Goal: Navigation & Orientation: Find specific page/section

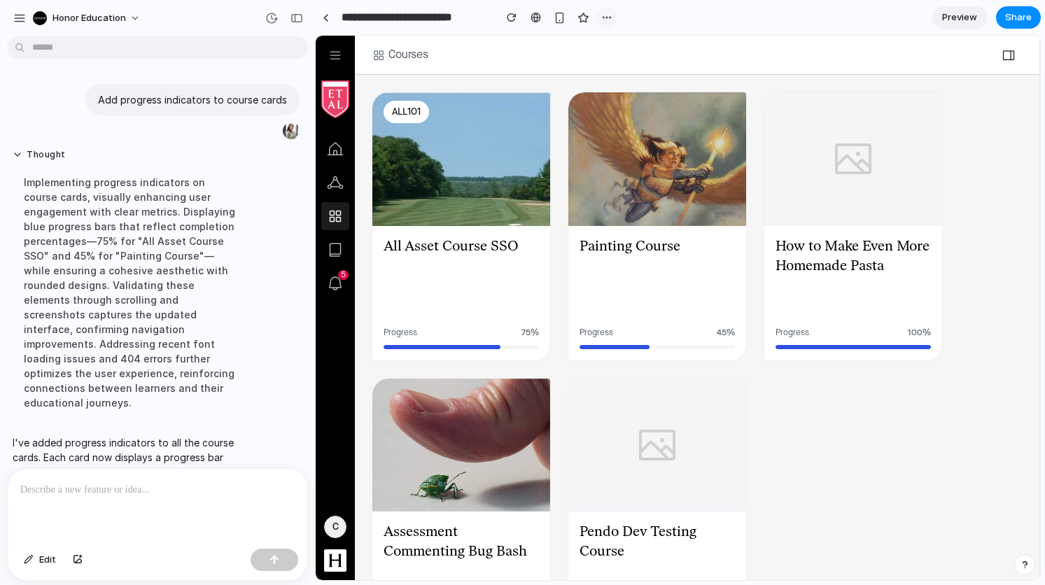
click at [610, 19] on div "button" at bounding box center [606, 17] width 11 height 11
click at [715, 8] on div "Duplicate Delete" at bounding box center [522, 292] width 1045 height 585
click at [945, 22] on span "Preview" at bounding box center [959, 18] width 35 height 14
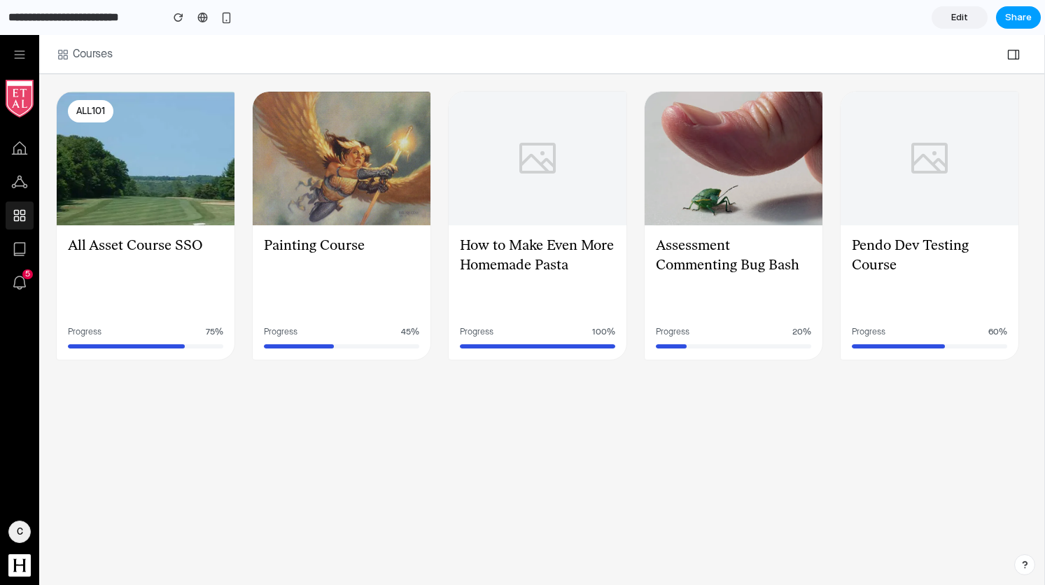
click at [1016, 16] on span "Share" at bounding box center [1018, 18] width 27 height 14
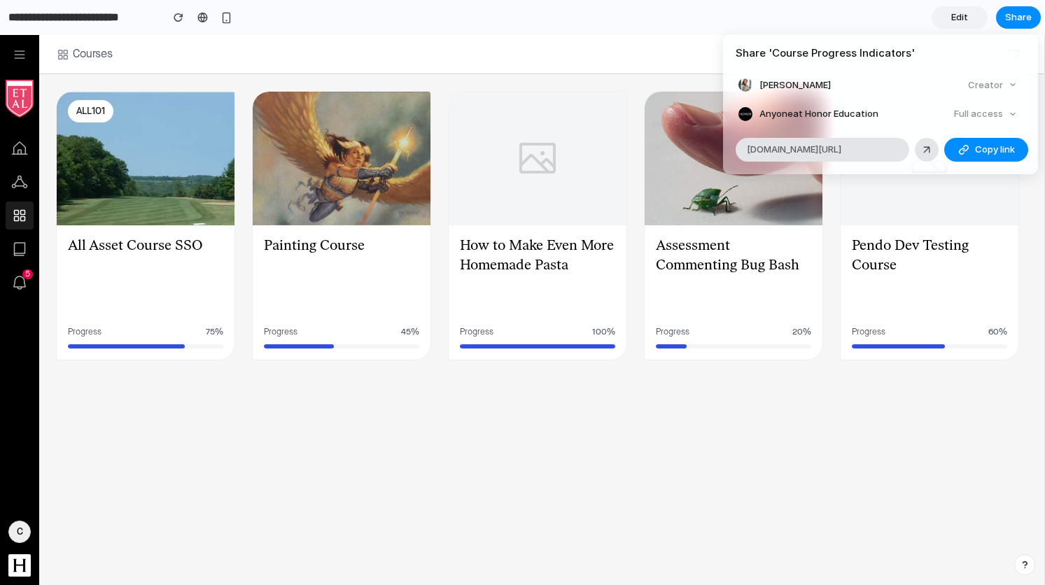
click at [664, 33] on div "Share ' Course Progress Indicators ' [PERSON_NAME] Creator Anyone at Honor Educ…" at bounding box center [522, 292] width 1045 height 585
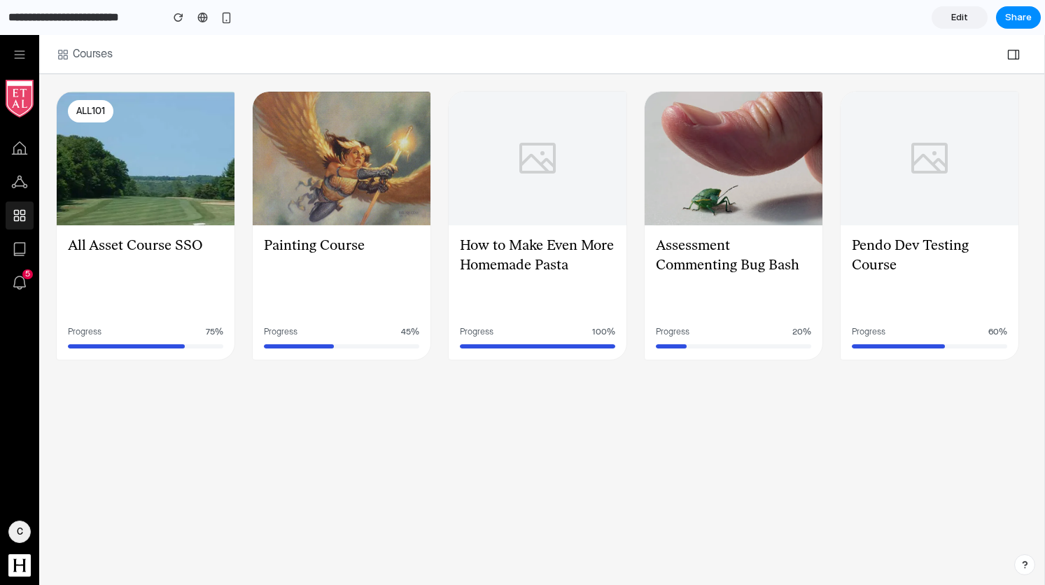
click at [1015, 55] on icon at bounding box center [1013, 55] width 11 height 10
click at [958, 15] on span "Edit" at bounding box center [959, 18] width 17 height 14
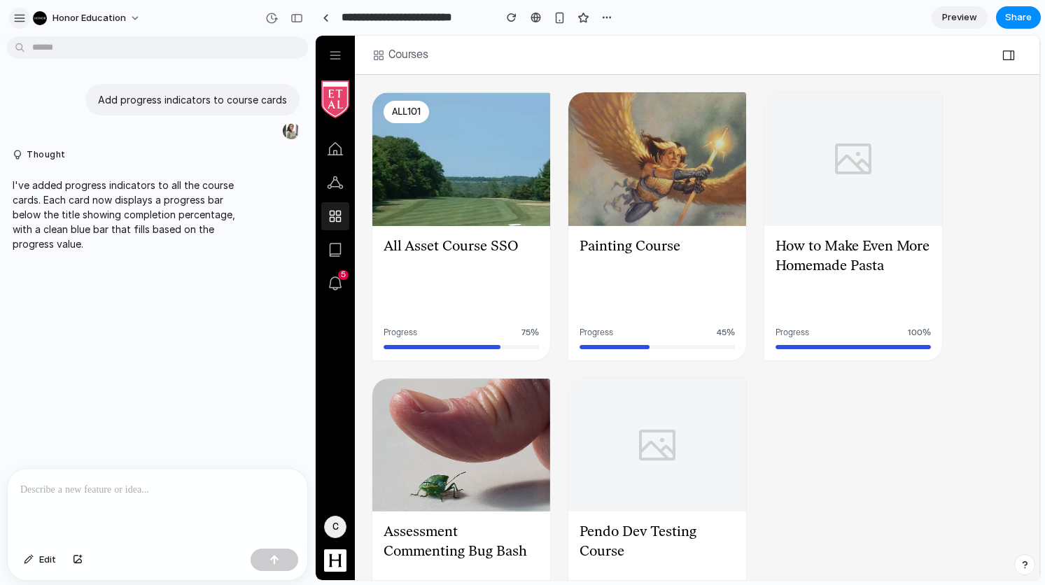
click at [18, 20] on div "button" at bounding box center [19, 18] width 13 height 13
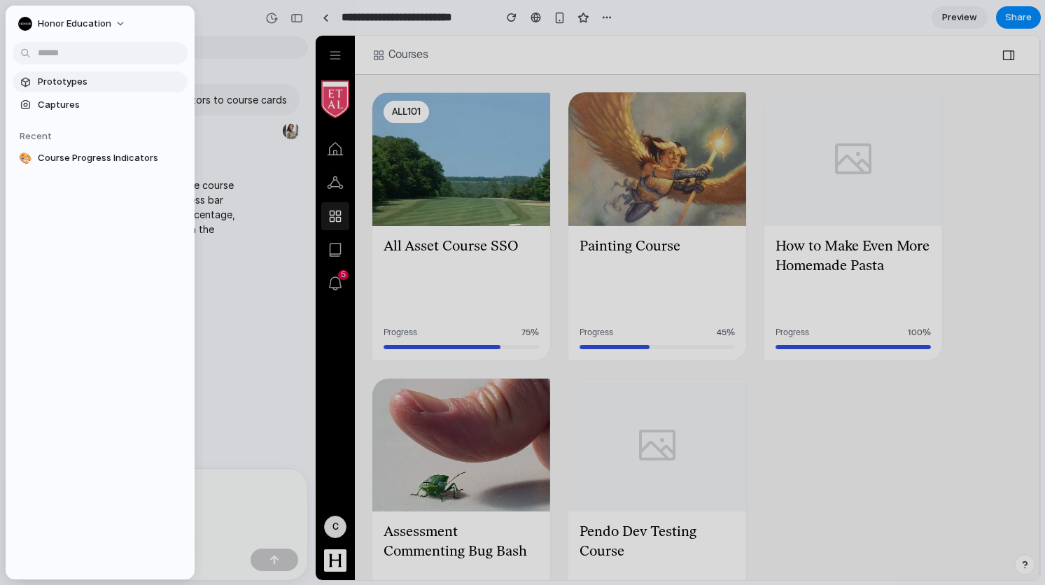
click at [72, 78] on span "Prototypes" at bounding box center [110, 82] width 144 height 14
